Goal: Task Accomplishment & Management: Use online tool/utility

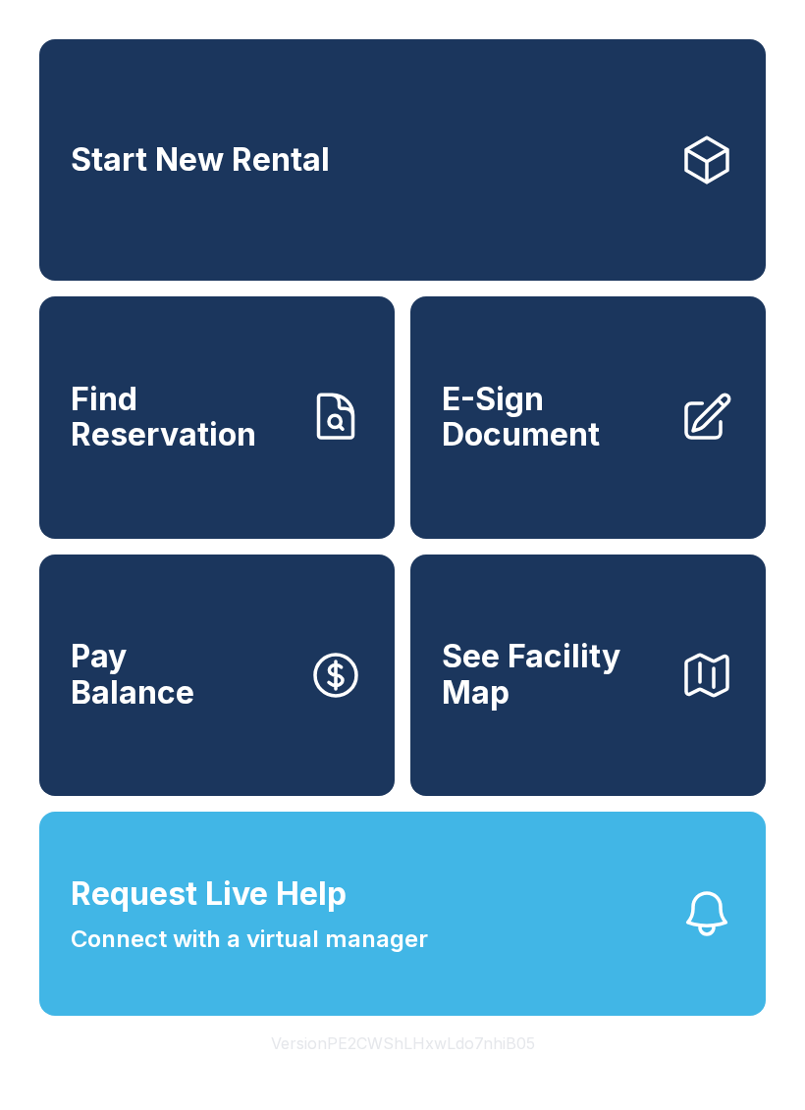
click at [202, 424] on span "Find Reservation" at bounding box center [182, 418] width 222 height 72
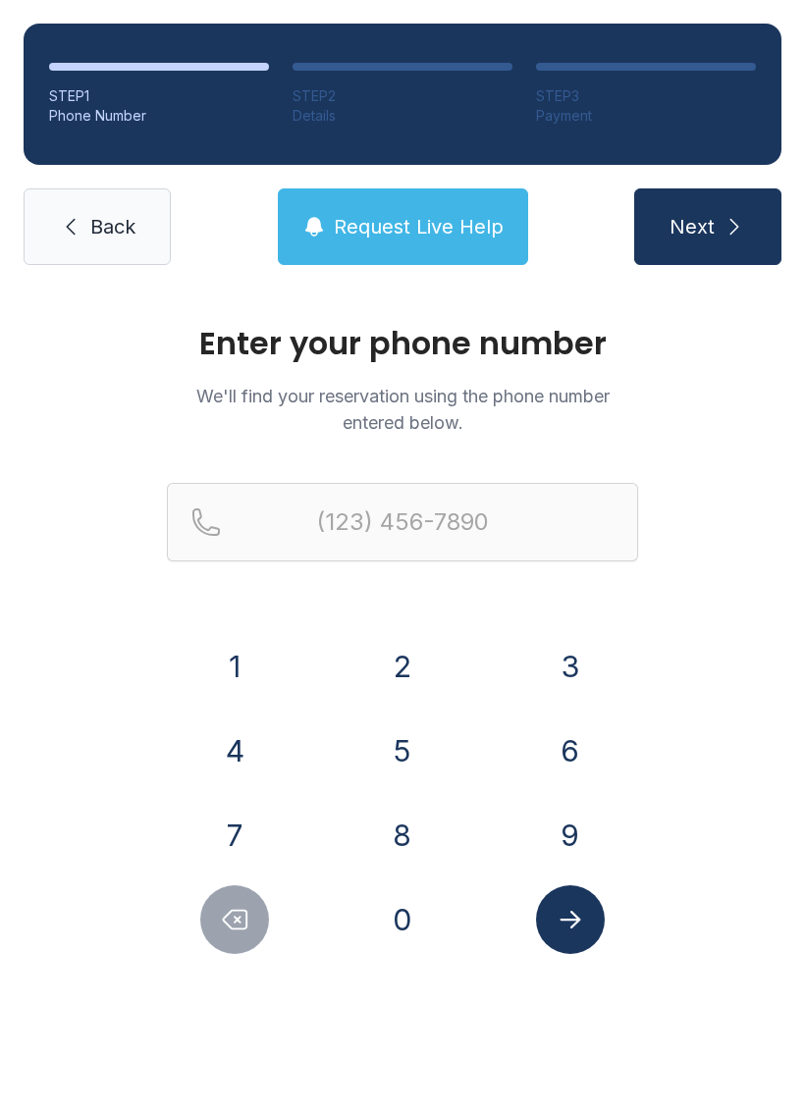
click at [398, 750] on button "5" at bounding box center [402, 751] width 69 height 69
click at [233, 814] on button "7" at bounding box center [234, 835] width 69 height 69
click at [402, 743] on button "5" at bounding box center [402, 751] width 69 height 69
click at [237, 809] on button "7" at bounding box center [234, 835] width 69 height 69
click at [241, 733] on button "4" at bounding box center [234, 751] width 69 height 69
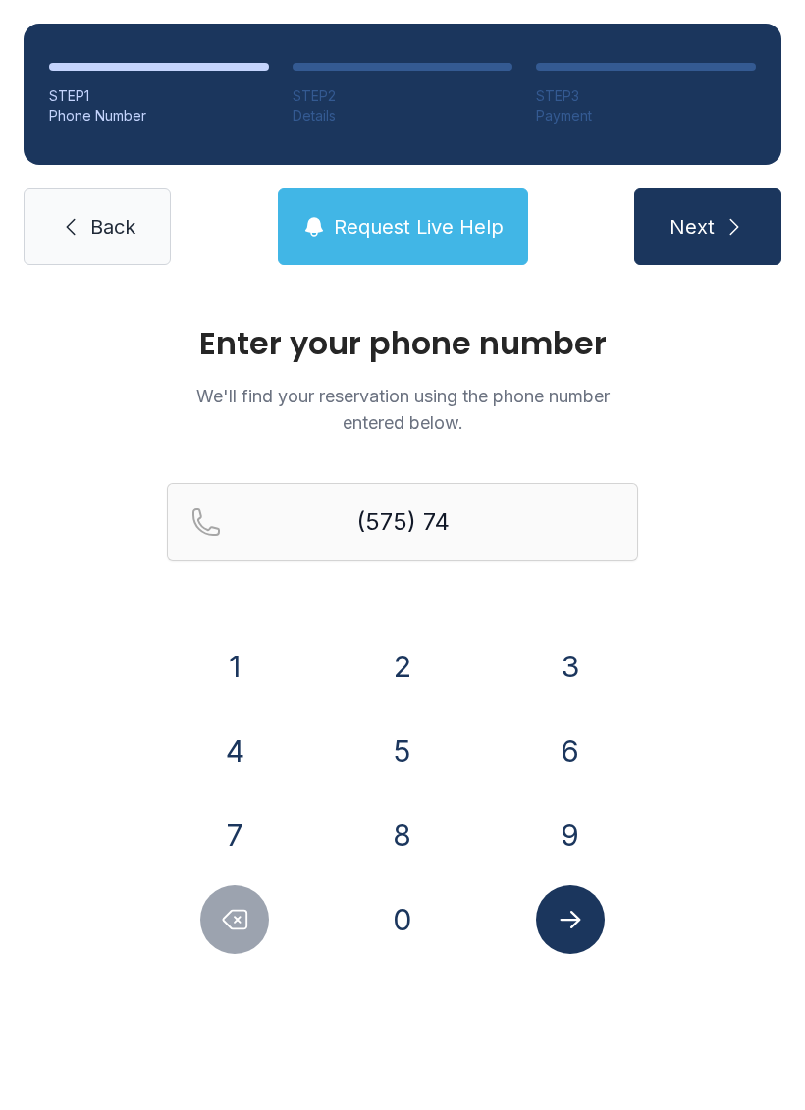
click at [233, 660] on button "1" at bounding box center [234, 666] width 69 height 69
click at [402, 818] on button "8" at bounding box center [402, 835] width 69 height 69
click at [401, 817] on button "8" at bounding box center [402, 835] width 69 height 69
click at [213, 655] on button "1" at bounding box center [234, 666] width 69 height 69
click at [573, 744] on button "6" at bounding box center [570, 751] width 69 height 69
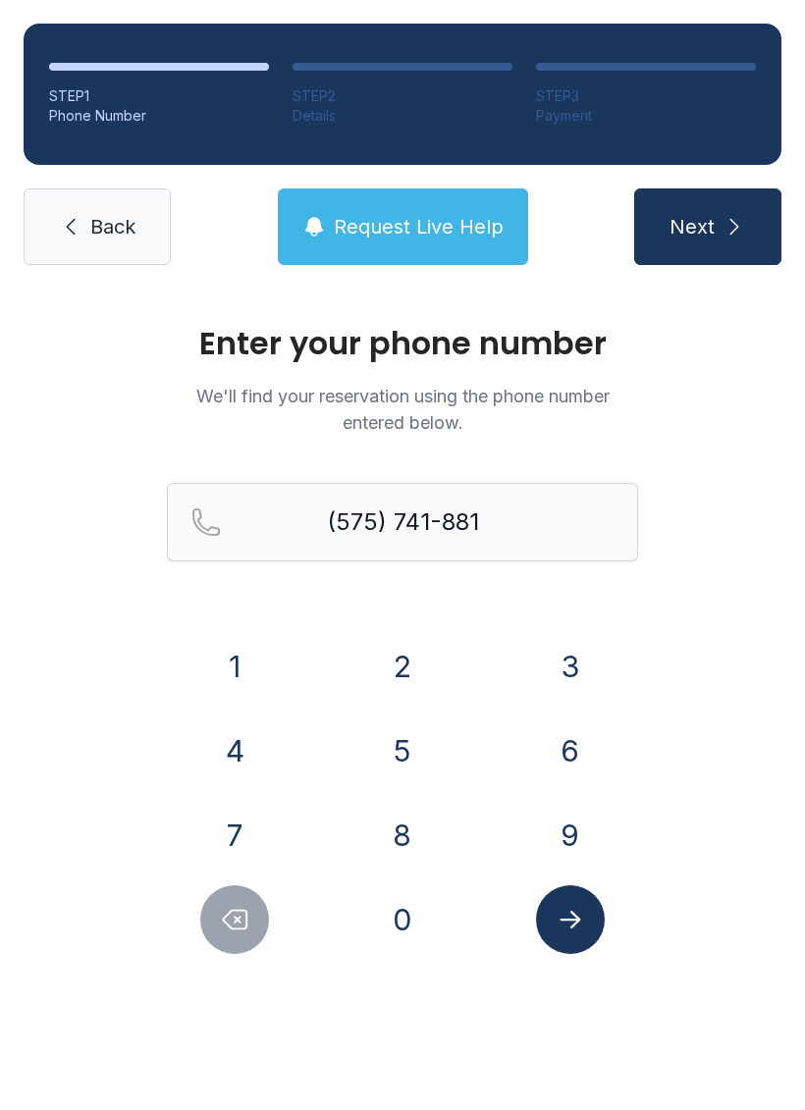
type input "[PHONE_NUMBER]"
click at [580, 923] on icon "Submit lookup form" at bounding box center [570, 919] width 29 height 29
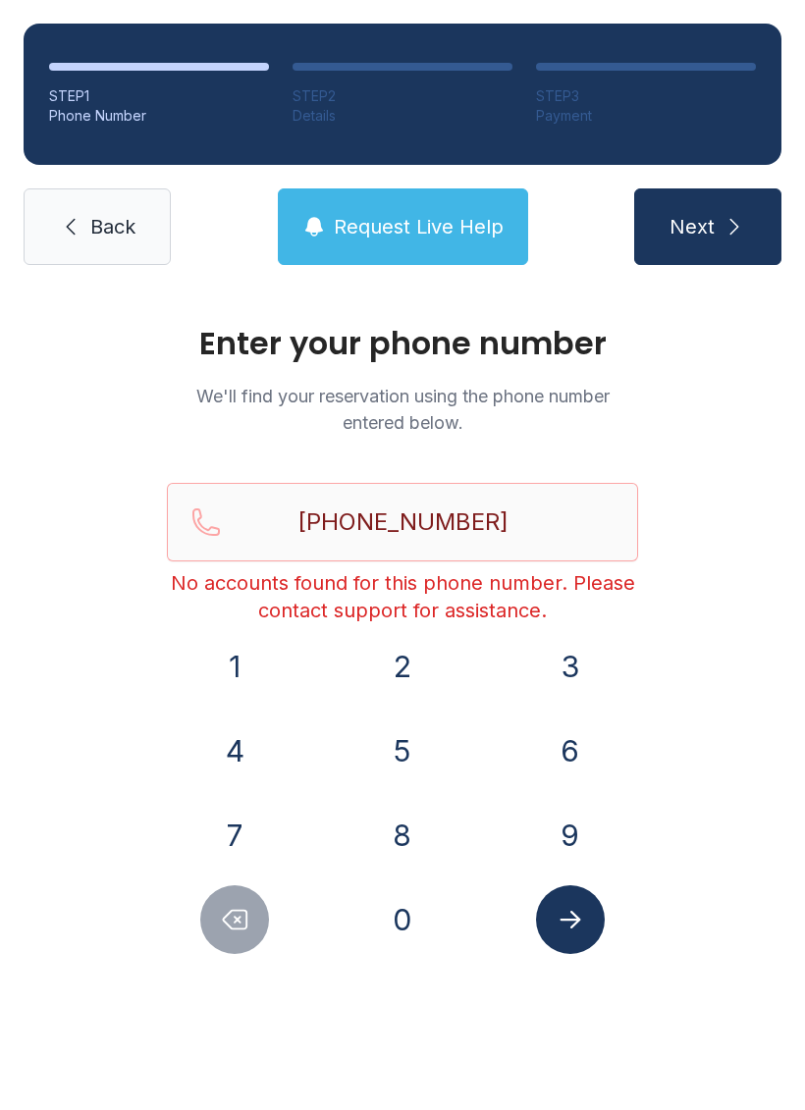
click at [413, 222] on span "Request Live Help" at bounding box center [419, 226] width 170 height 27
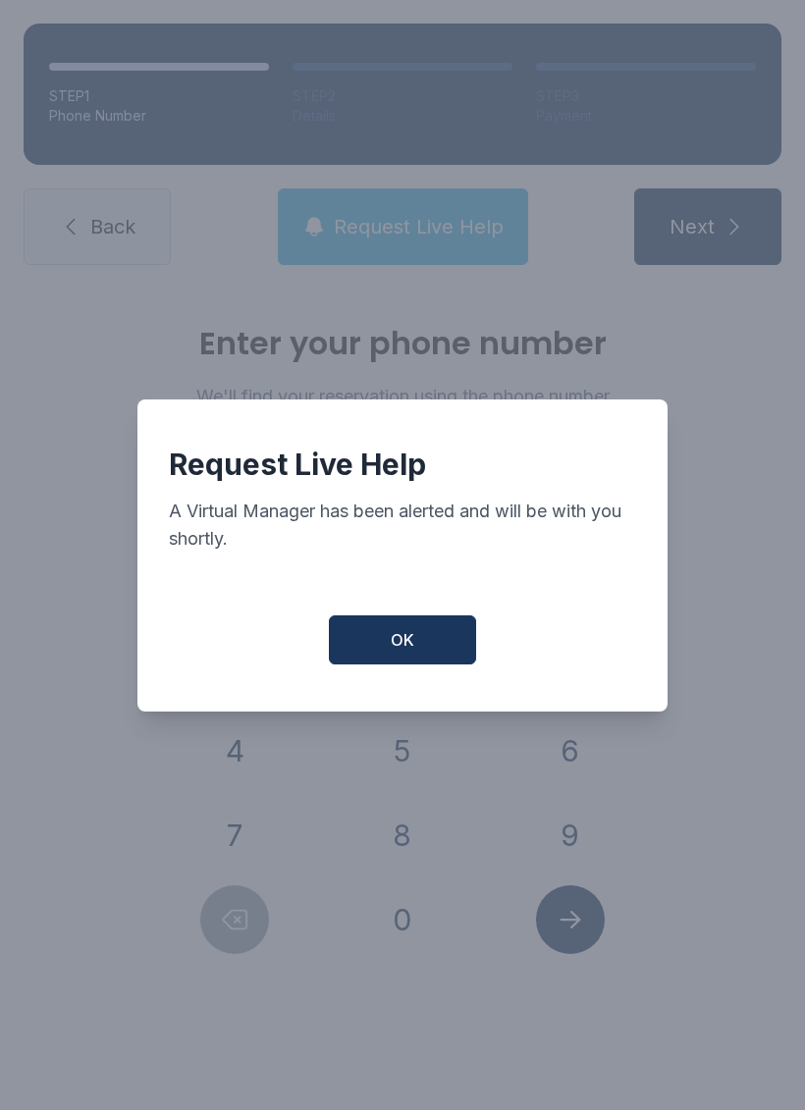
click at [416, 652] on button "OK" at bounding box center [402, 640] width 147 height 49
